Goal: Information Seeking & Learning: Learn about a topic

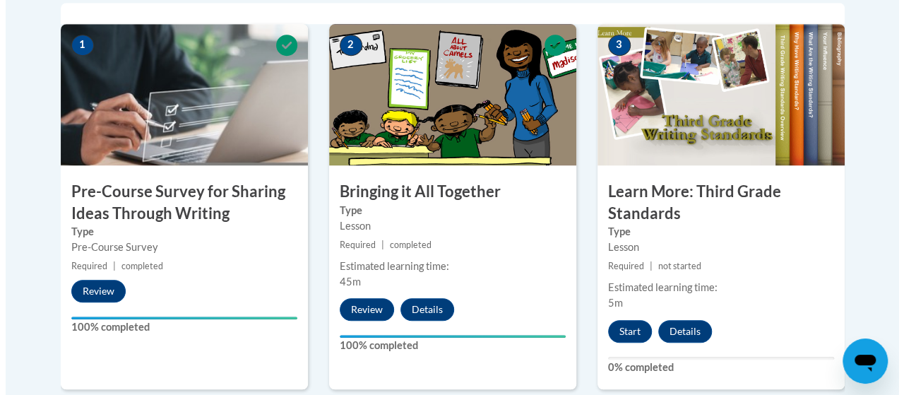
scroll to position [481, 0]
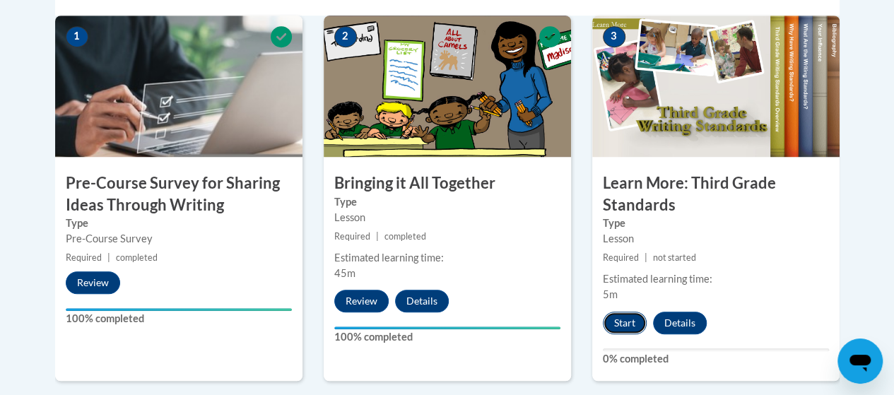
click at [630, 317] on button "Start" at bounding box center [625, 323] width 44 height 23
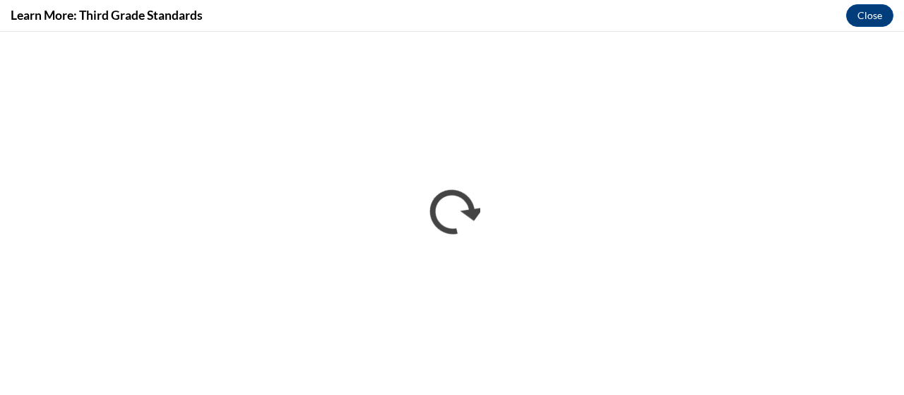
scroll to position [0, 0]
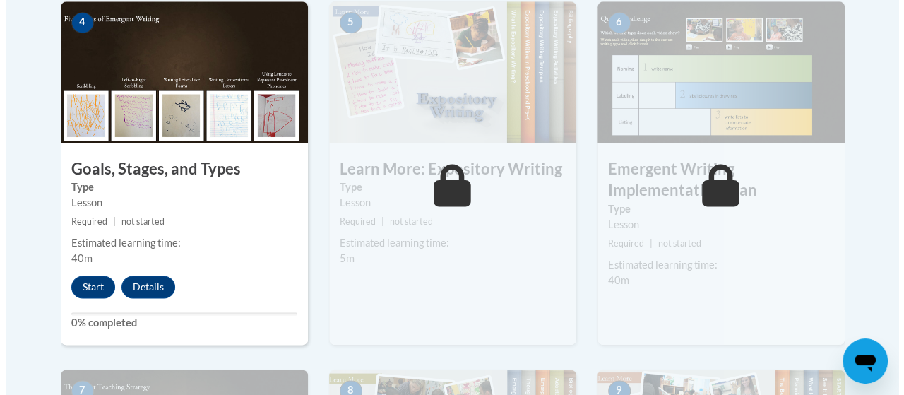
scroll to position [904, 0]
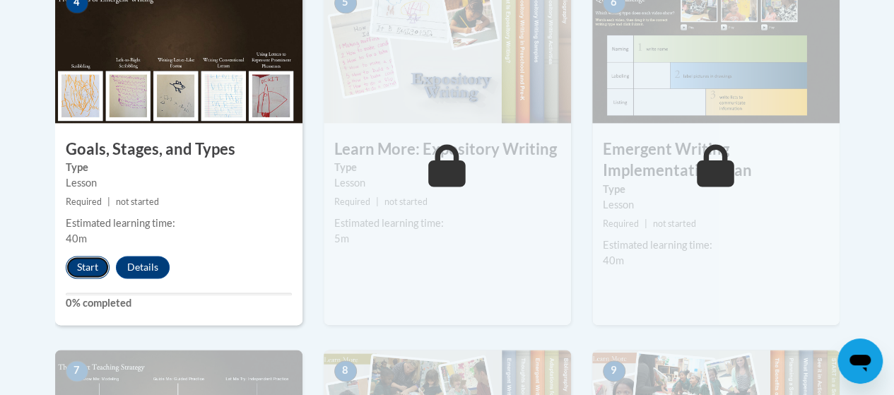
click at [83, 259] on button "Start" at bounding box center [88, 267] width 44 height 23
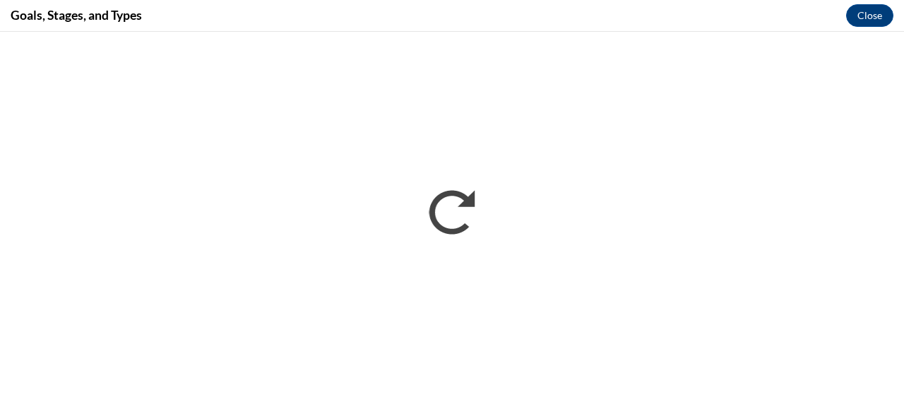
scroll to position [0, 0]
